Goal: Navigation & Orientation: Find specific page/section

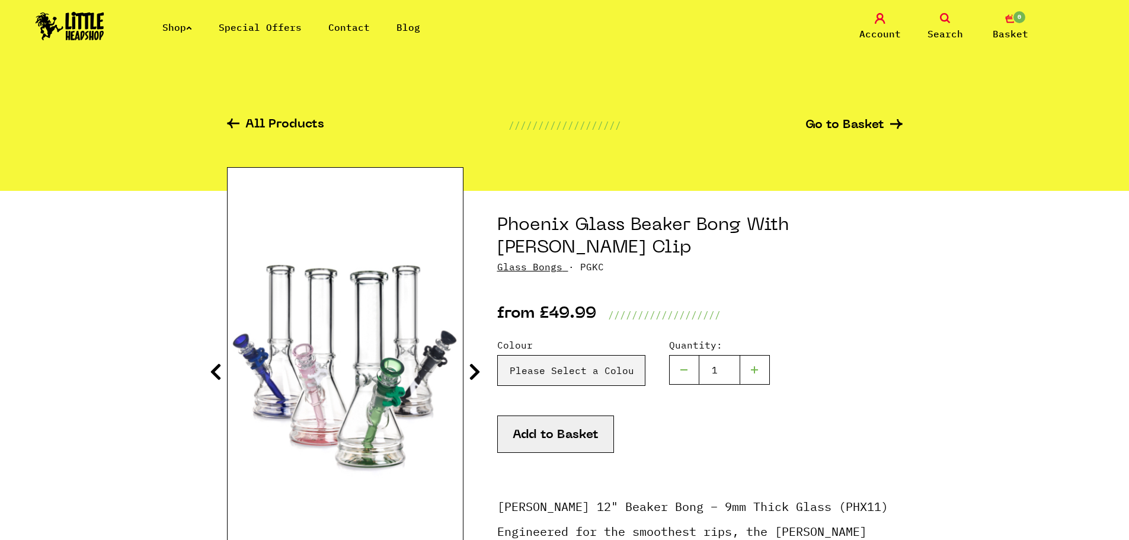
click at [529, 261] on link "Glass Bongs" at bounding box center [529, 267] width 65 height 12
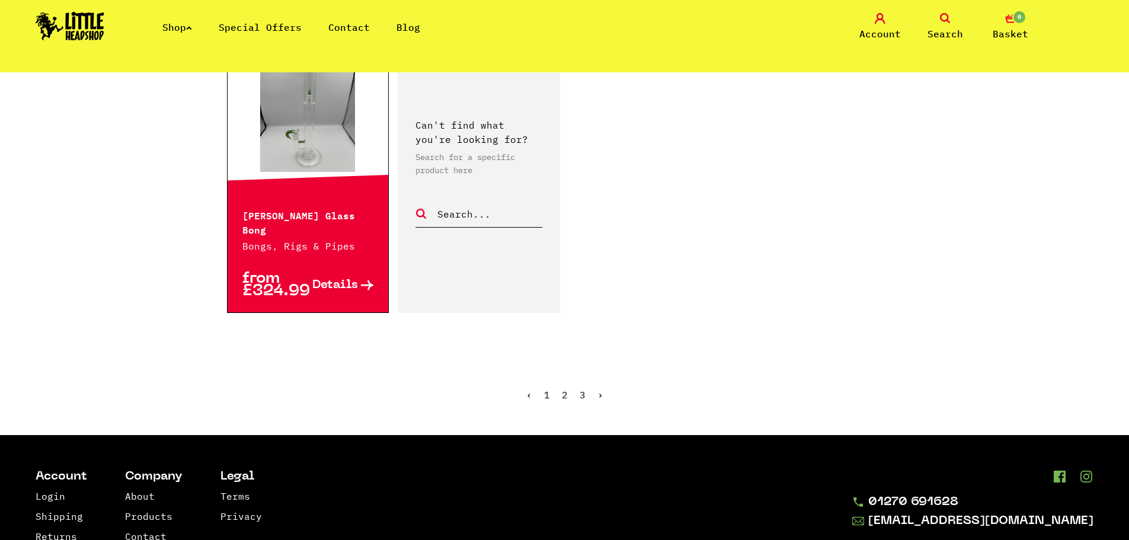
scroll to position [1993, 0]
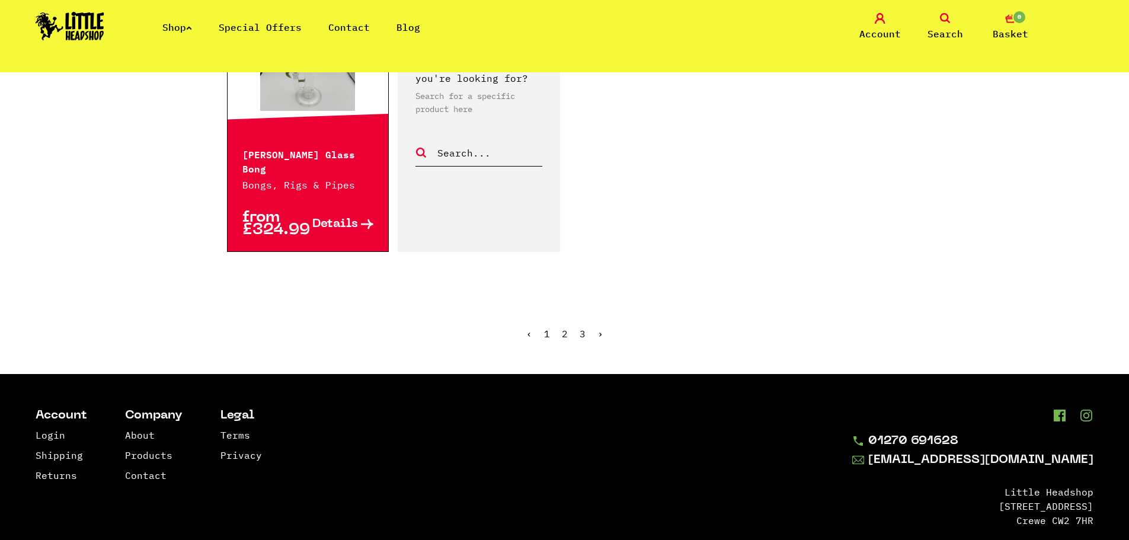
click at [567, 328] on link "2" at bounding box center [565, 334] width 6 height 12
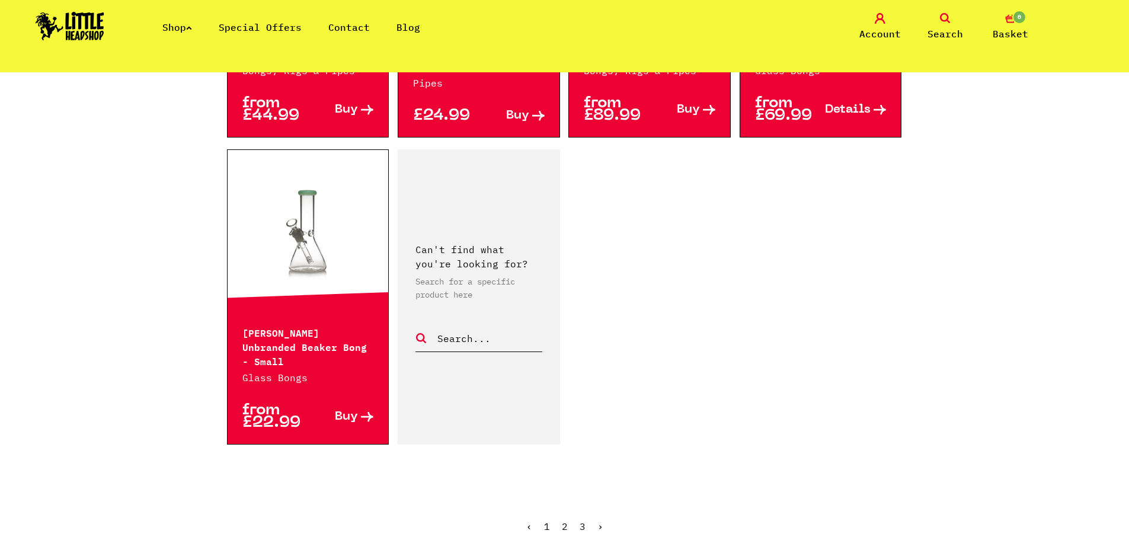
scroll to position [1837, 0]
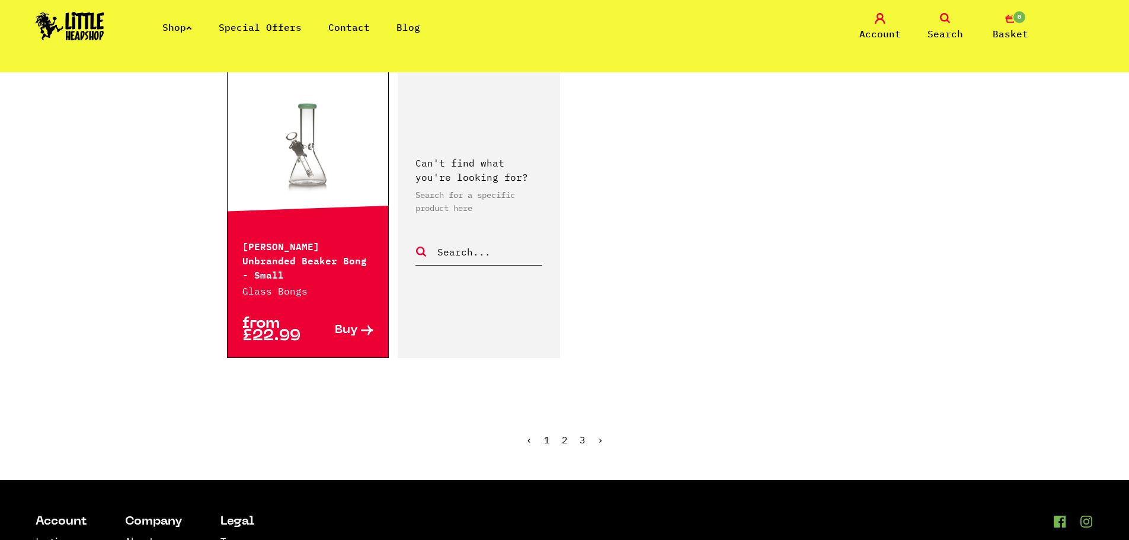
click at [581, 434] on link "3" at bounding box center [583, 440] width 6 height 12
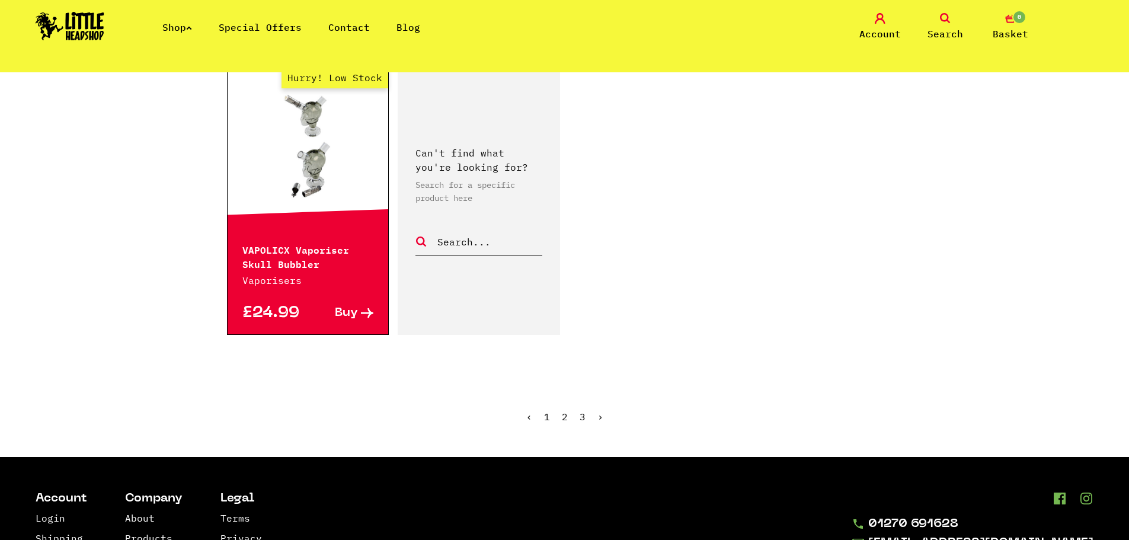
scroll to position [1008, 0]
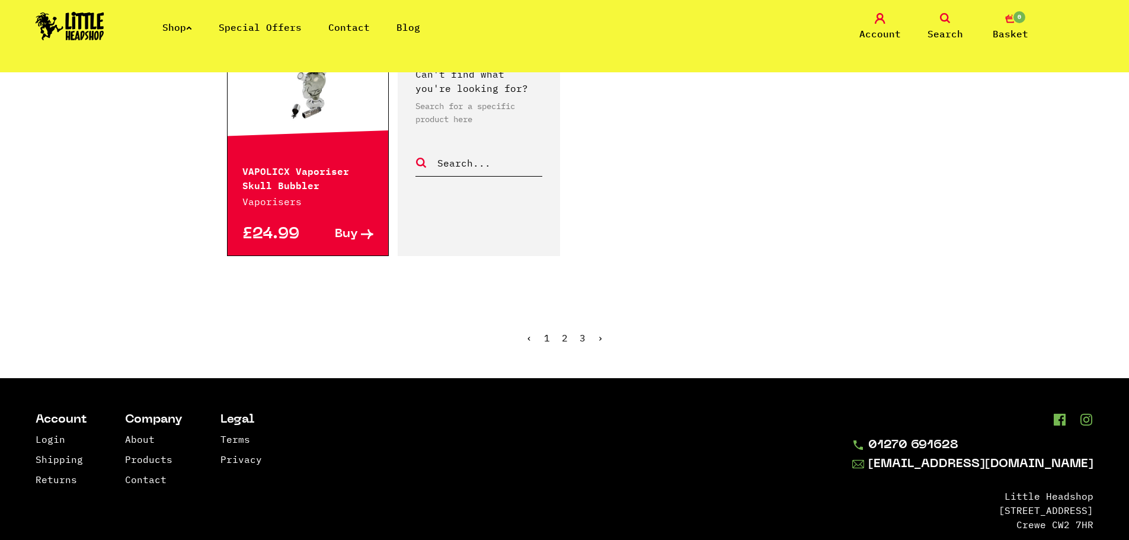
click at [564, 336] on link "2" at bounding box center [565, 338] width 6 height 12
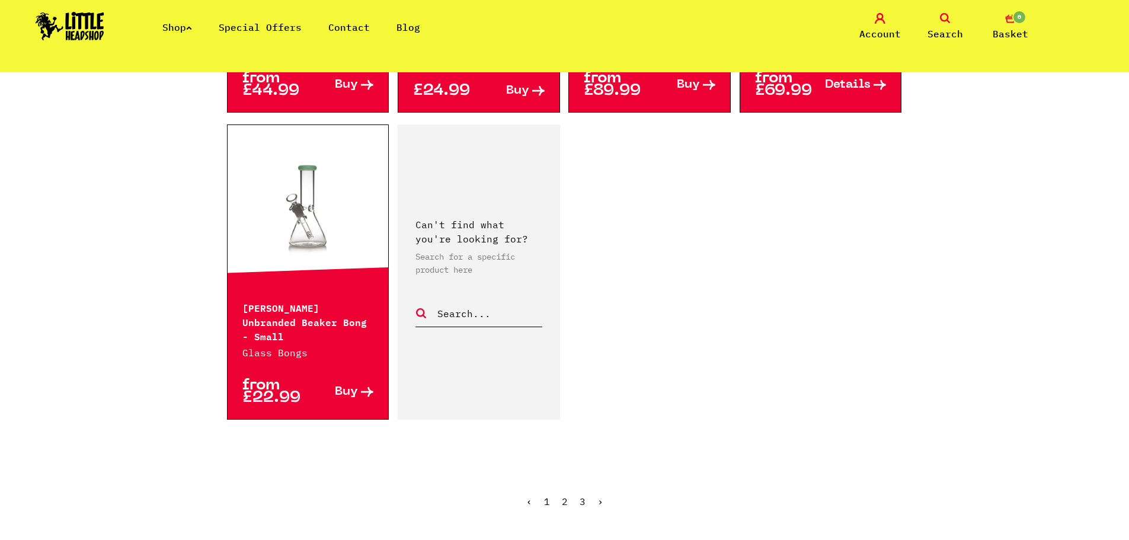
scroll to position [1837, 0]
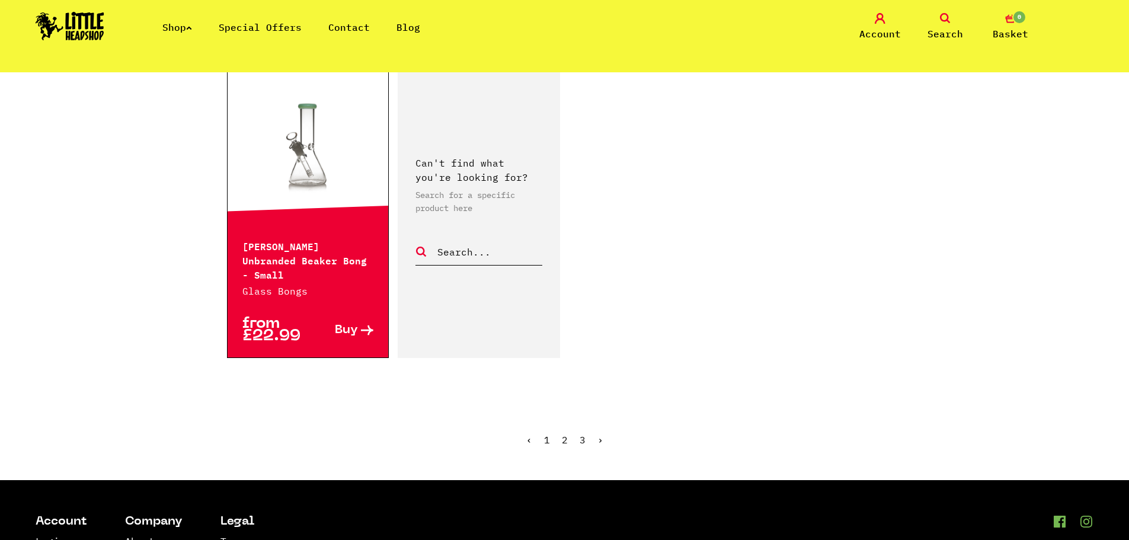
click at [547, 434] on link "1" at bounding box center [547, 440] width 6 height 12
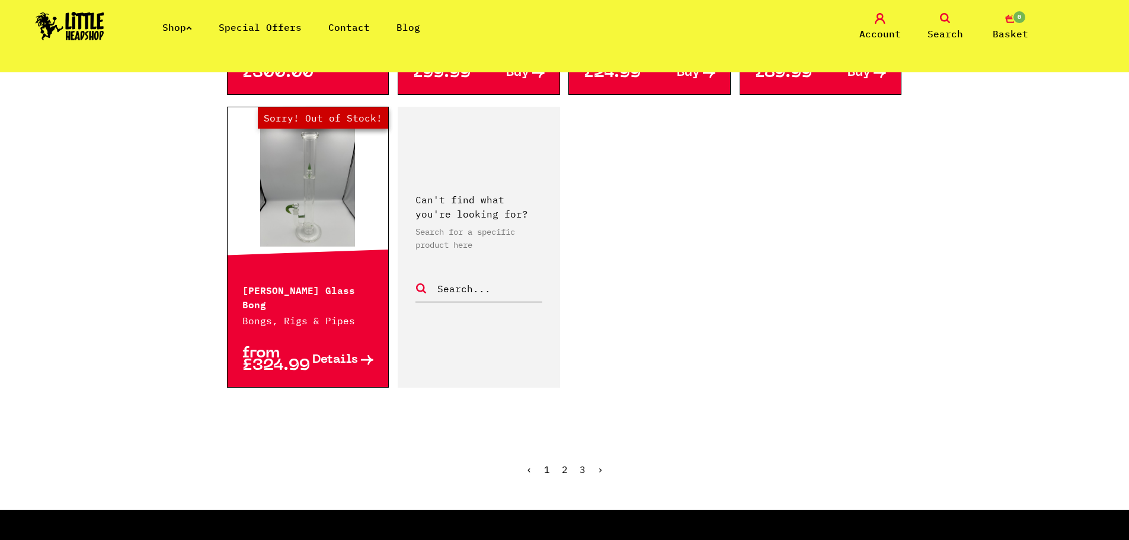
scroll to position [1897, 0]
